Goal: Learn about a topic: Learn about a topic

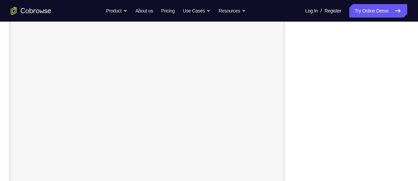
scroll to position [112, 0]
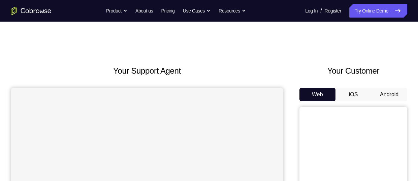
click at [382, 92] on button "Android" at bounding box center [389, 94] width 36 height 13
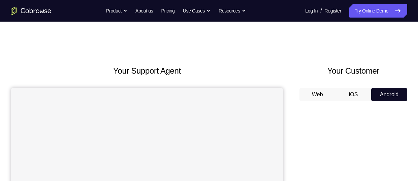
click at [371, 88] on button "Android" at bounding box center [389, 94] width 36 height 13
